Goal: Navigation & Orientation: Find specific page/section

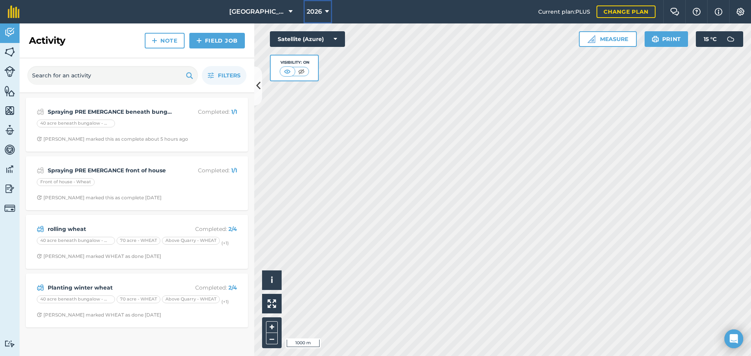
click at [319, 16] on button "2026" at bounding box center [318, 11] width 29 height 23
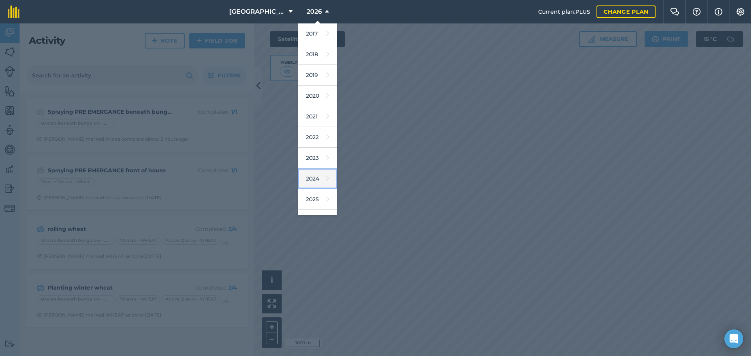
click at [307, 179] on link "2024" at bounding box center [317, 179] width 39 height 21
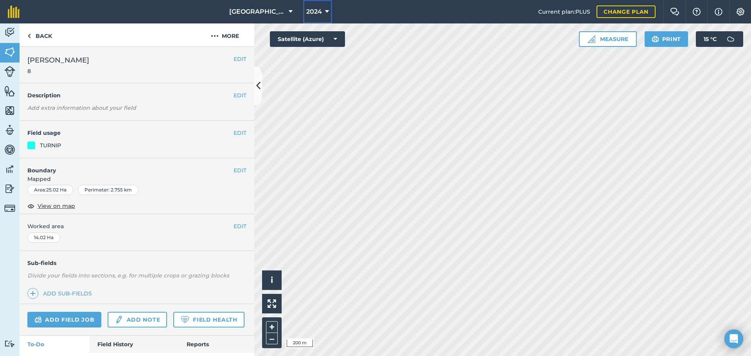
click at [306, 5] on button "2024" at bounding box center [317, 11] width 29 height 23
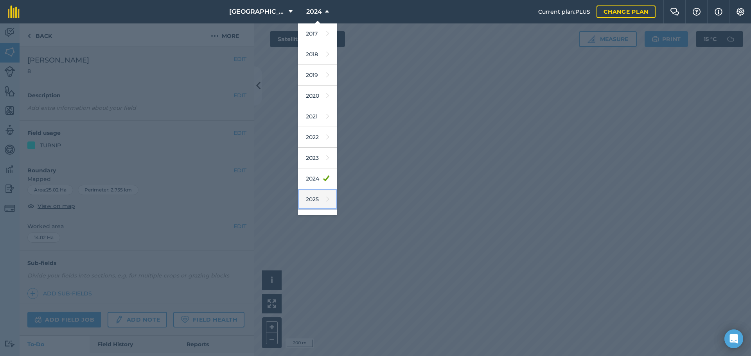
click at [318, 206] on link "2025" at bounding box center [317, 199] width 39 height 21
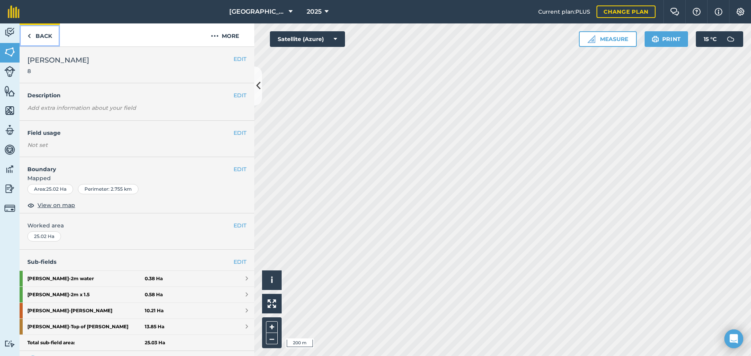
click at [33, 31] on link "Back" at bounding box center [40, 34] width 40 height 23
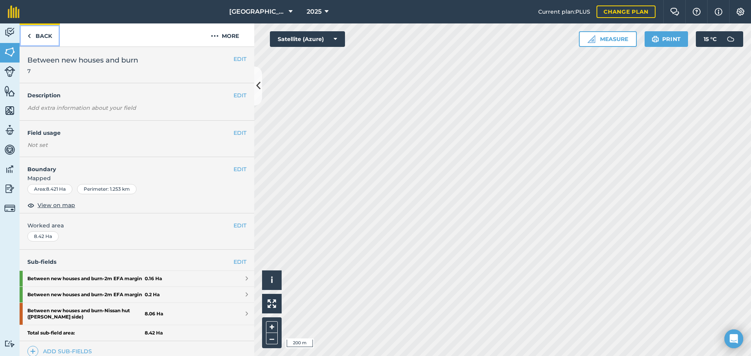
click at [34, 34] on link "Back" at bounding box center [40, 34] width 40 height 23
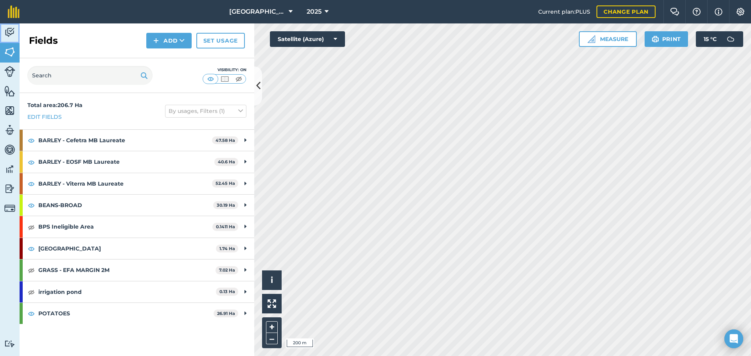
click at [14, 34] on img at bounding box center [9, 33] width 11 height 12
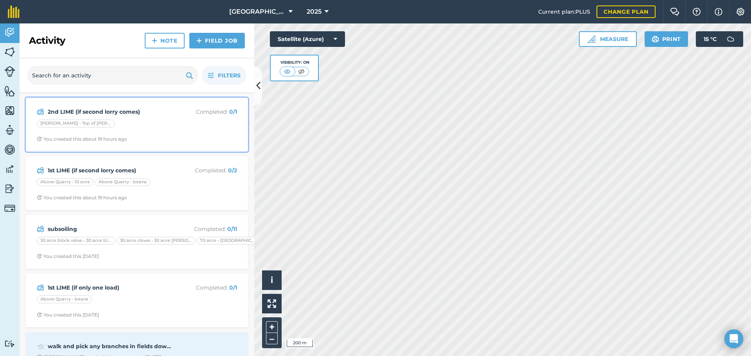
click at [163, 119] on div "2nd LIME (if second lorry comes) Completed : 0 / 1 [PERSON_NAME] - Top of [PERS…" at bounding box center [137, 125] width 213 height 45
